Goal: Information Seeking & Learning: Check status

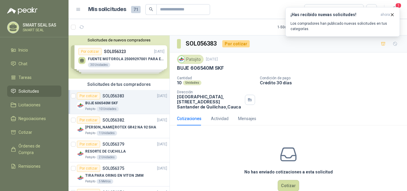
click at [329, 23] on p "Los compradores han publicado nuevas solicitudes en tus categorías." at bounding box center [343, 26] width 104 height 11
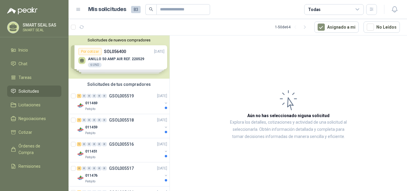
click at [127, 100] on div "011469" at bounding box center [123, 103] width 77 height 7
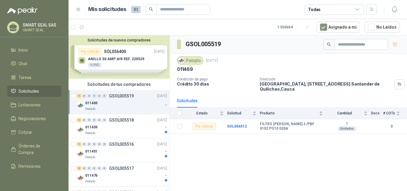
click at [119, 125] on div "011459" at bounding box center [123, 127] width 77 height 7
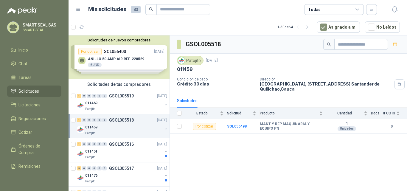
click at [119, 148] on div "011451" at bounding box center [123, 151] width 77 height 7
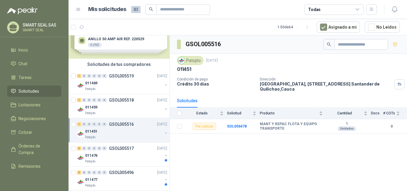
scroll to position [30, 0]
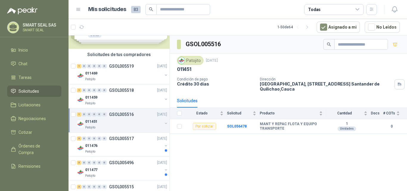
click at [117, 145] on div "011476" at bounding box center [123, 145] width 77 height 7
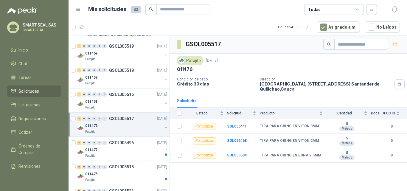
scroll to position [60, 0]
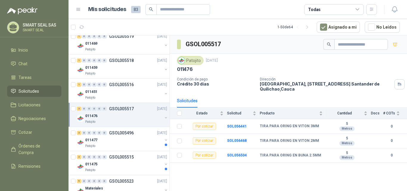
click at [116, 144] on div "Patojito" at bounding box center [123, 146] width 77 height 5
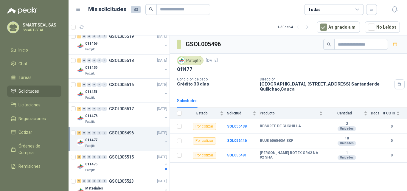
scroll to position [89, 0]
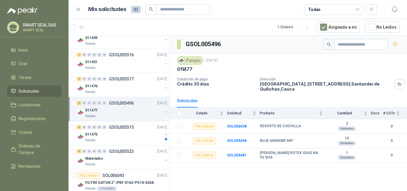
click at [126, 134] on div "011475" at bounding box center [123, 134] width 77 height 7
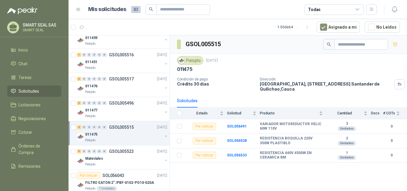
scroll to position [119, 0]
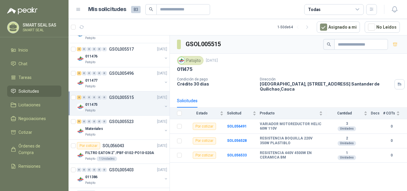
click at [131, 153] on p "FILTRO EATON 2" /PBF-0102-PO10-020A" at bounding box center [119, 153] width 69 height 6
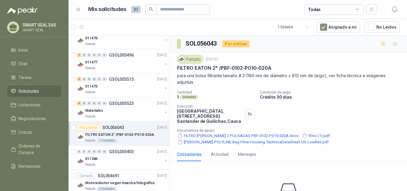
scroll to position [149, 0]
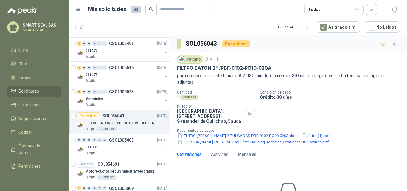
click at [129, 148] on div "011386" at bounding box center [123, 147] width 77 height 7
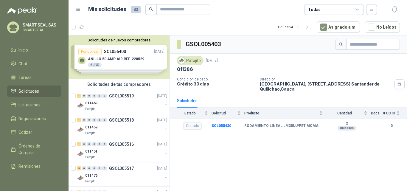
click at [133, 95] on p "GSOL005519" at bounding box center [121, 96] width 25 height 4
